Goal: Navigation & Orientation: Find specific page/section

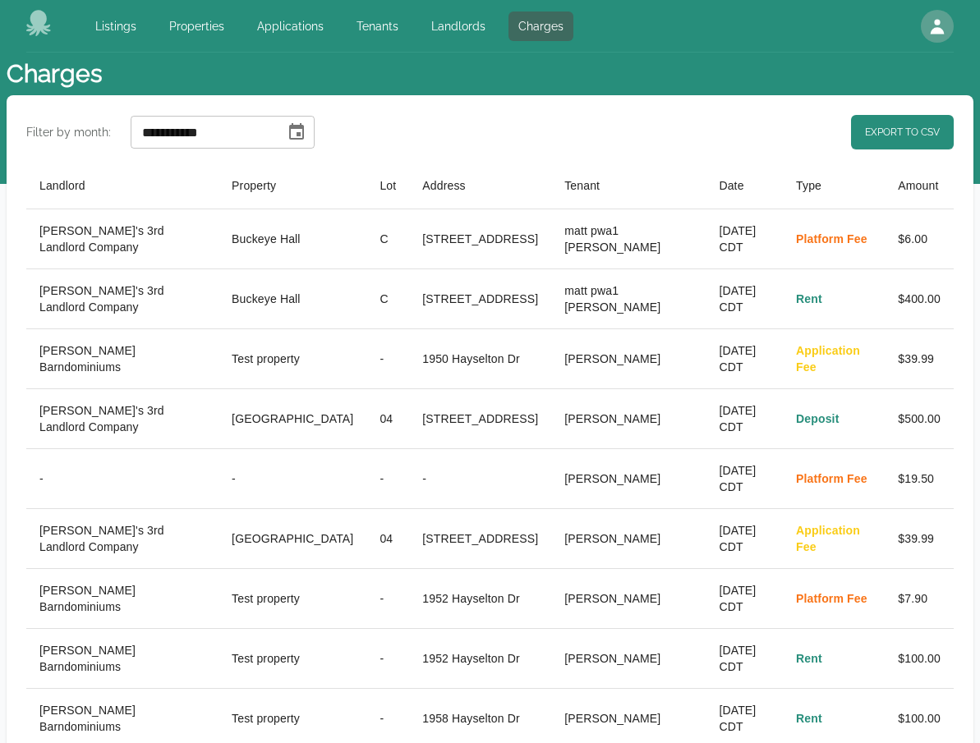
select select "**"
click at [941, 28] on icon "button" at bounding box center [937, 26] width 20 height 20
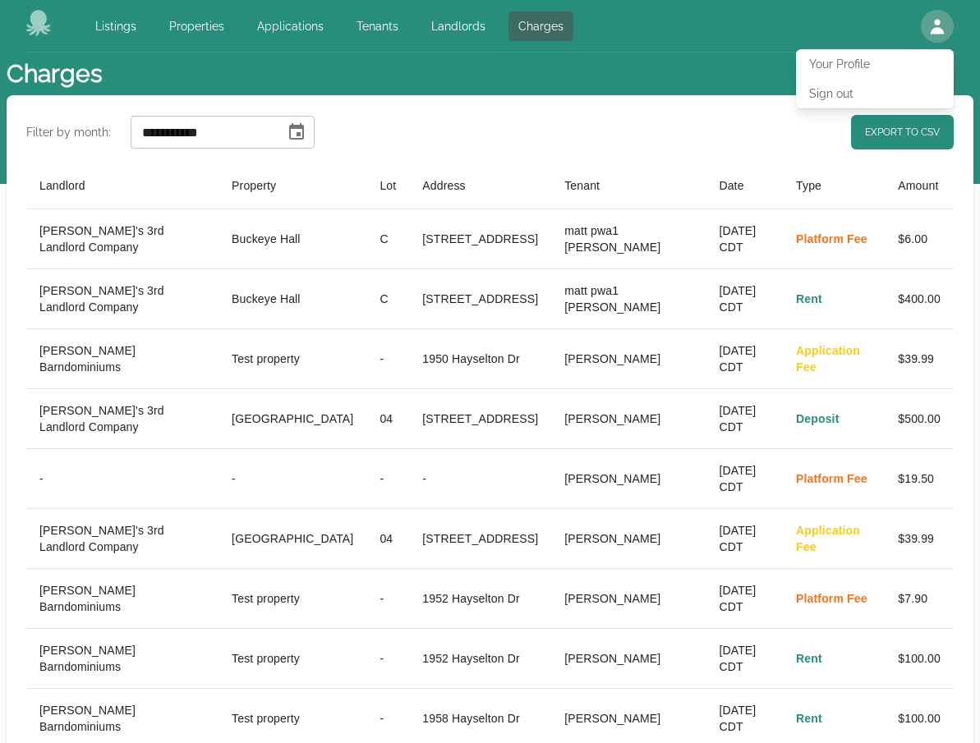
click at [641, 76] on header "Charges" at bounding box center [490, 74] width 967 height 43
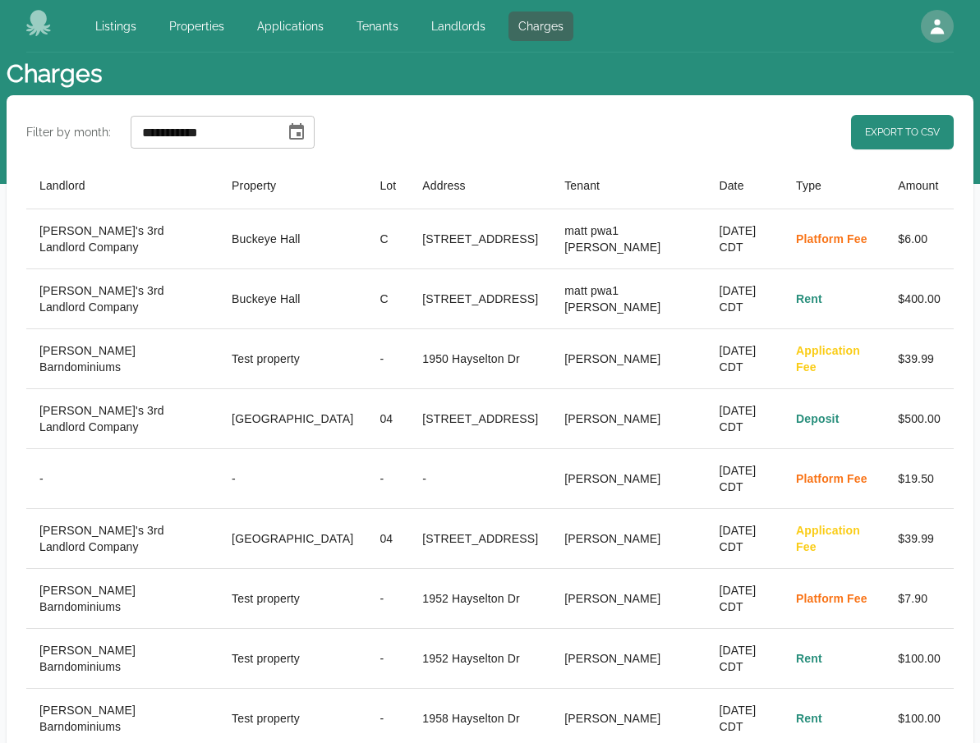
click at [641, 76] on header "Charges" at bounding box center [490, 74] width 967 height 43
click at [472, 28] on link "Landlords" at bounding box center [458, 27] width 74 height 30
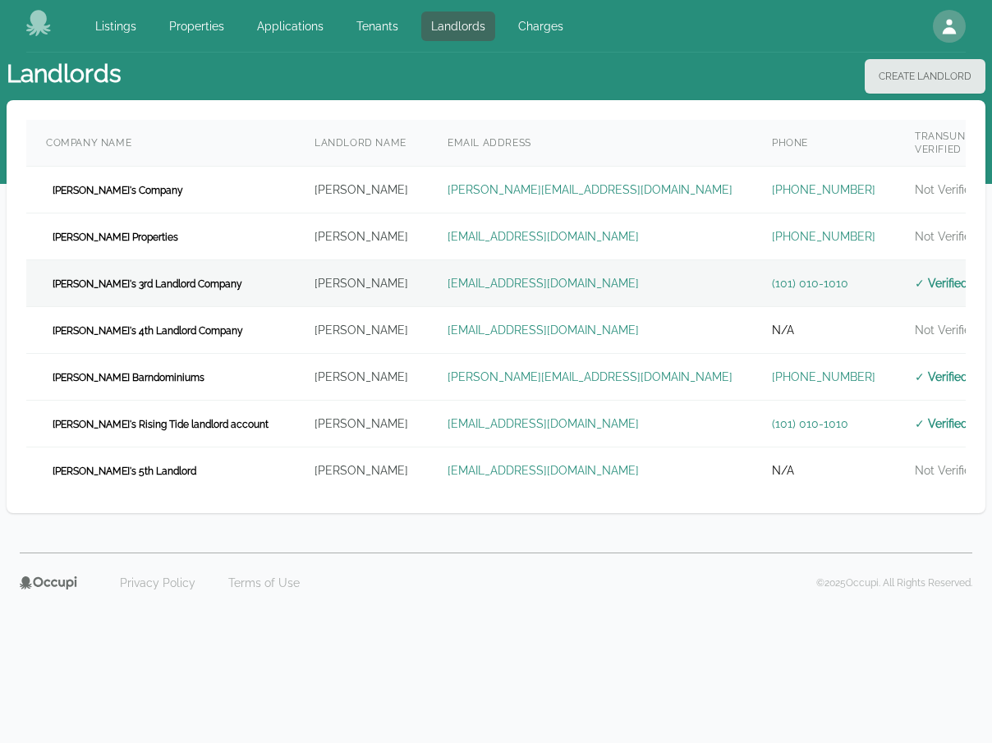
click at [369, 272] on td "[PERSON_NAME]" at bounding box center [361, 283] width 133 height 47
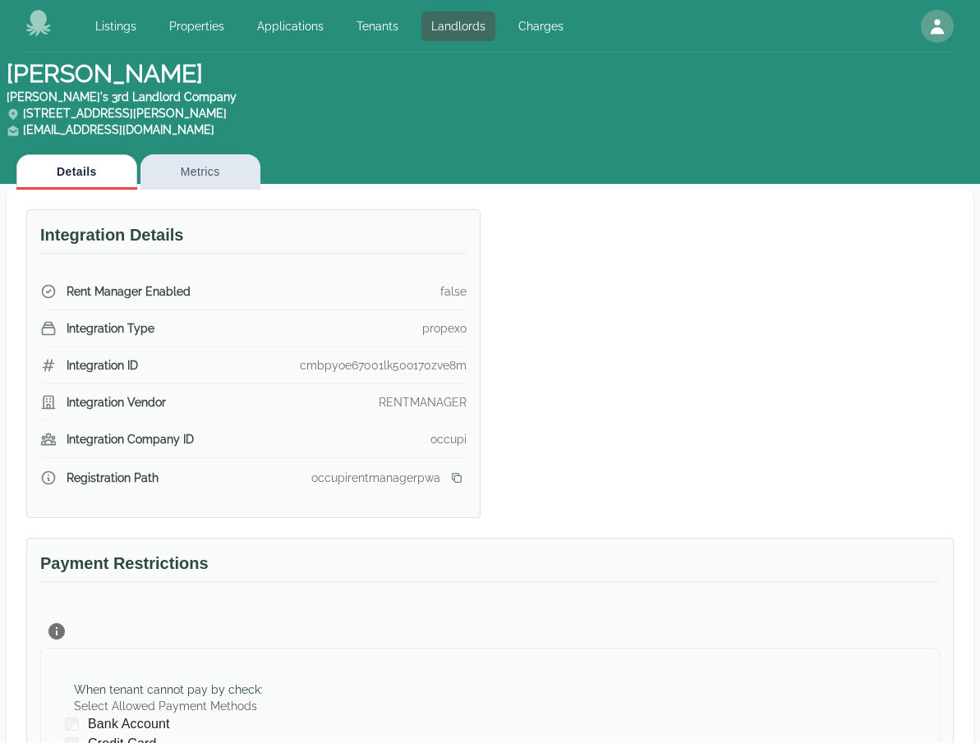
click at [610, 370] on div "Integration Details Rent Manager Enabled false Integration Type propexo Integra…" at bounding box center [480, 354] width 947 height 329
click at [374, 21] on link "Tenants" at bounding box center [378, 27] width 62 height 30
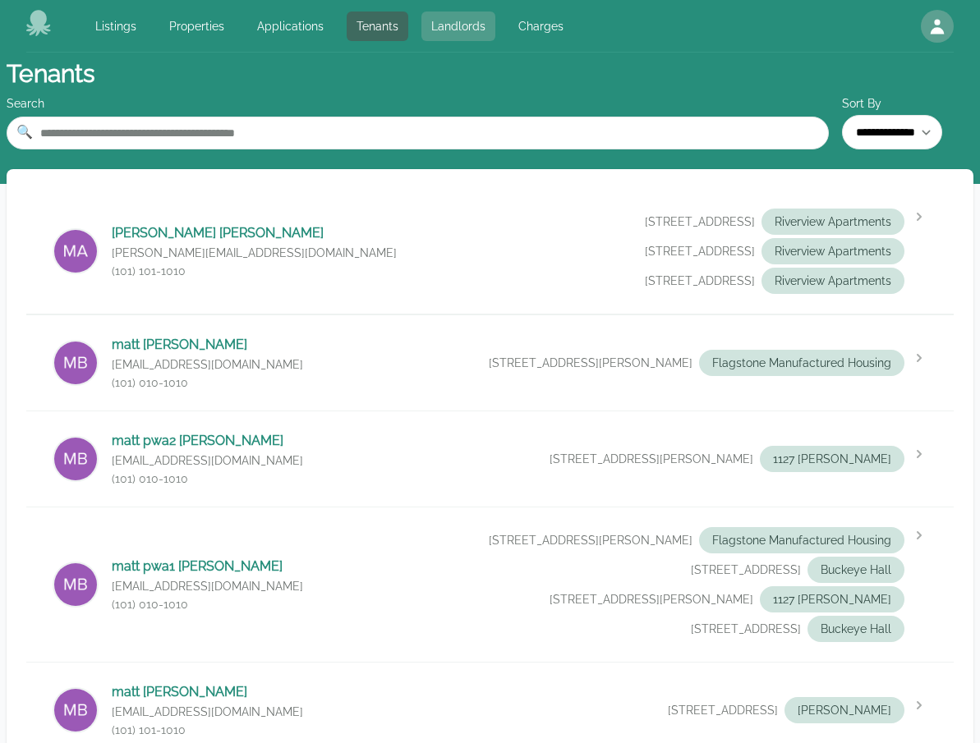
click at [439, 29] on link "Landlords" at bounding box center [458, 27] width 74 height 30
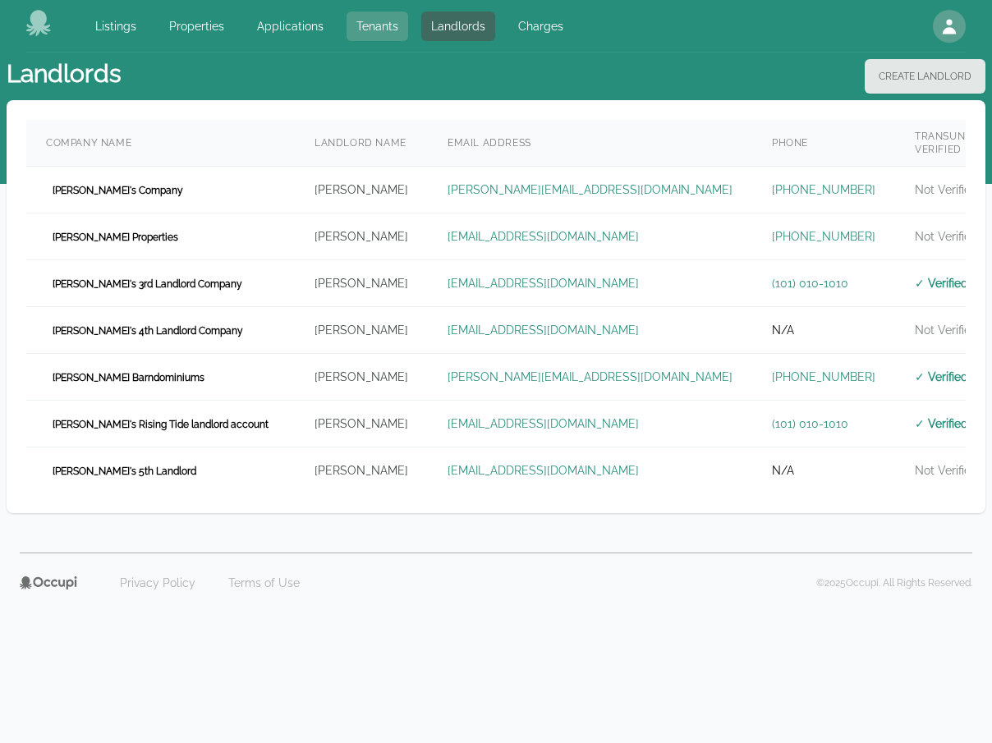
click at [371, 34] on link "Tenants" at bounding box center [378, 27] width 62 height 30
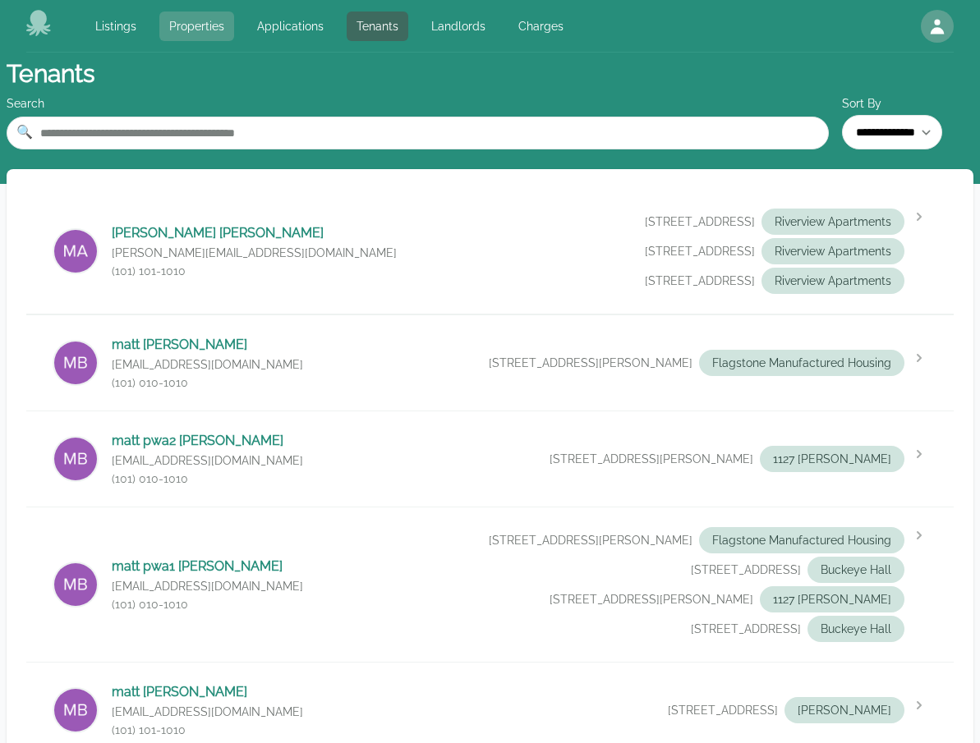
click at [206, 32] on link "Properties" at bounding box center [196, 27] width 75 height 30
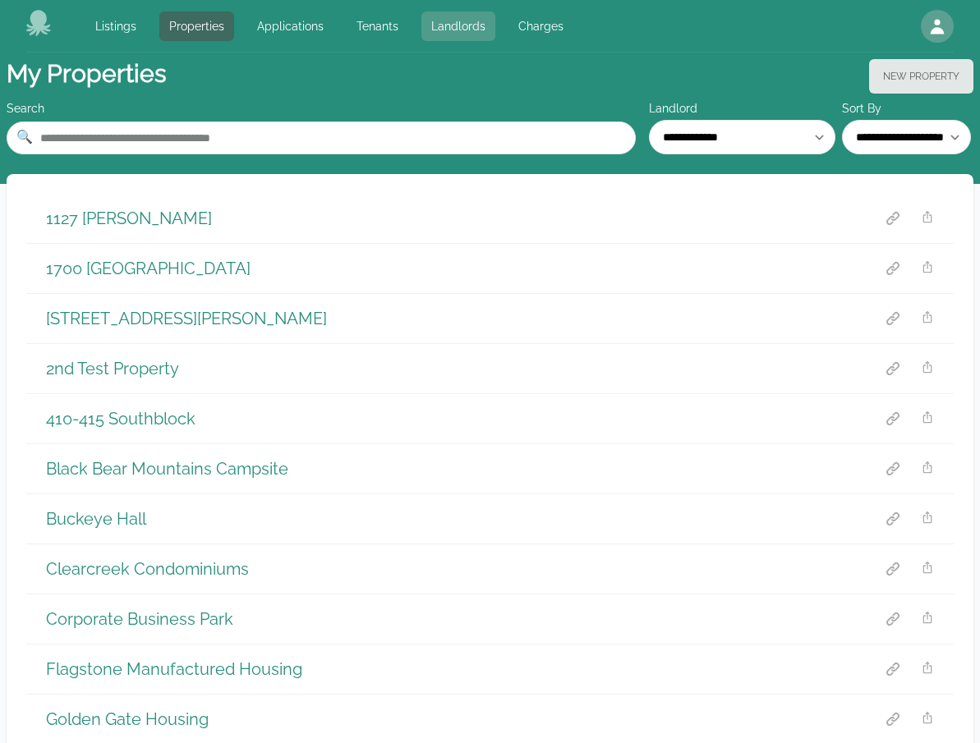
click at [435, 31] on link "Landlords" at bounding box center [458, 27] width 74 height 30
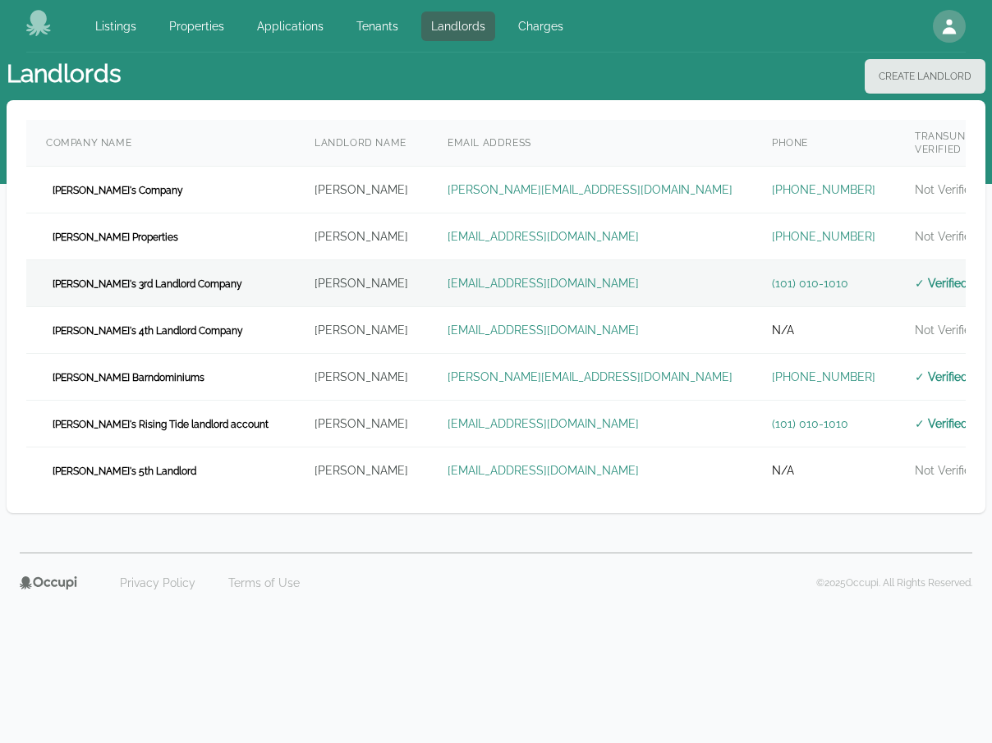
click at [358, 278] on td "[PERSON_NAME]" at bounding box center [361, 283] width 133 height 47
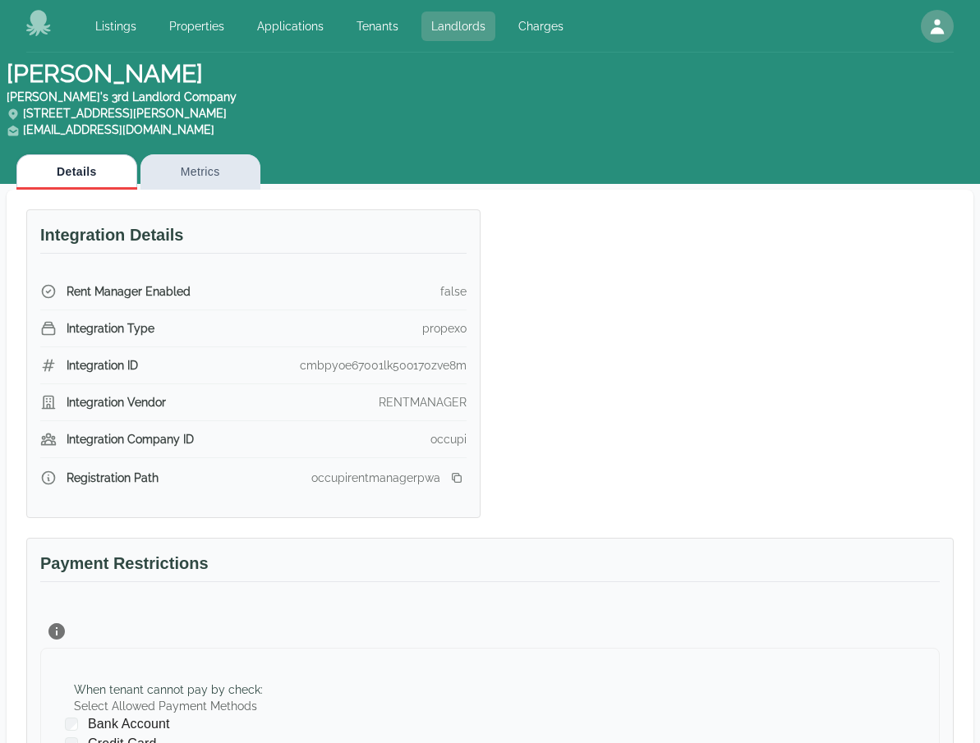
click at [472, 40] on link "Landlords" at bounding box center [458, 27] width 74 height 30
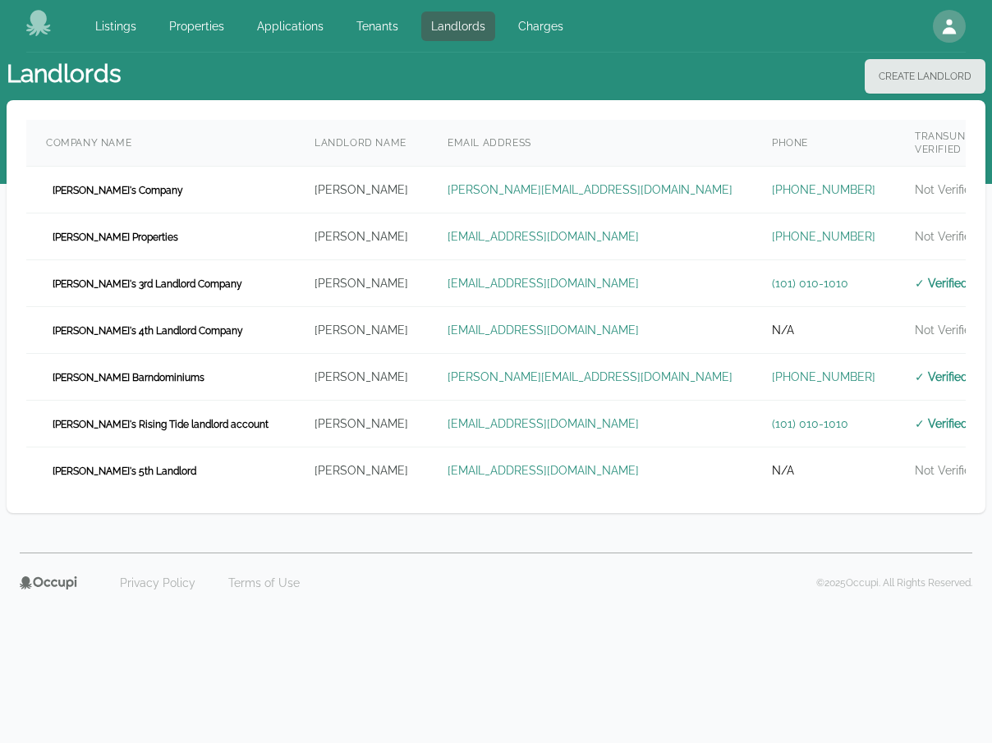
click at [366, 276] on td "[PERSON_NAME]" at bounding box center [361, 283] width 133 height 47
